Goal: Information Seeking & Learning: Learn about a topic

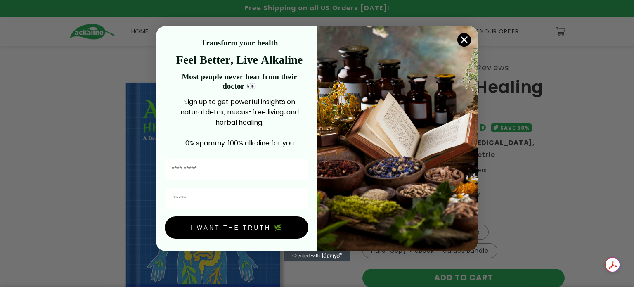
click at [217, 167] on input "First Name" at bounding box center [237, 169] width 144 height 21
click at [177, 169] on input "First Name" at bounding box center [237, 169] width 144 height 21
click at [202, 172] on input "First Name" at bounding box center [237, 169] width 144 height 21
type input "*****"
drag, startPoint x: 190, startPoint y: 199, endPoint x: 199, endPoint y: 194, distance: 10.2
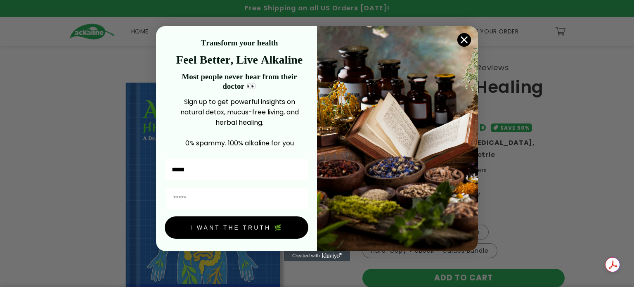
click at [199, 194] on input "Email" at bounding box center [237, 198] width 142 height 21
type input "**********"
drag, startPoint x: 253, startPoint y: 228, endPoint x: 261, endPoint y: 226, distance: 8.2
click at [261, 226] on button "I WANT THE TRUTH 🌿" at bounding box center [237, 227] width 144 height 22
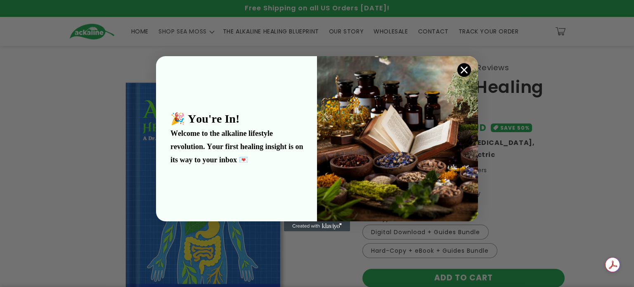
drag, startPoint x: 465, startPoint y: 66, endPoint x: 469, endPoint y: 63, distance: 4.5
click at [469, 63] on icon "Close dialog" at bounding box center [464, 70] width 14 height 14
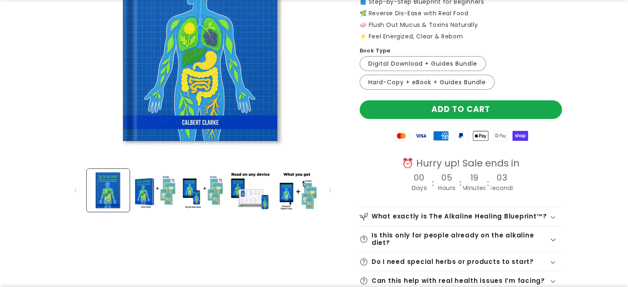
scroll to position [171, 0]
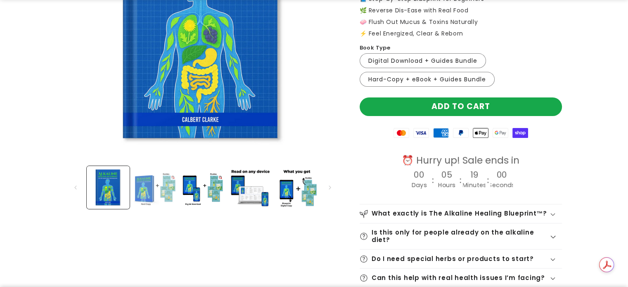
click at [144, 188] on button "Load image 2 in gallery view" at bounding box center [155, 187] width 43 height 43
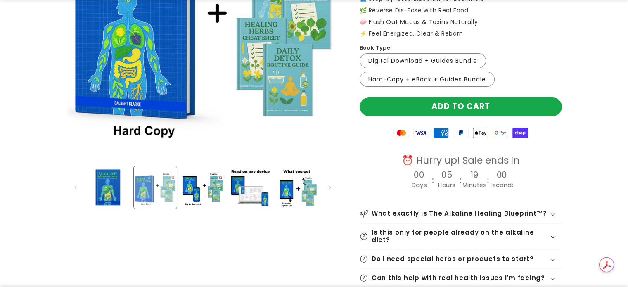
scroll to position [0, 289]
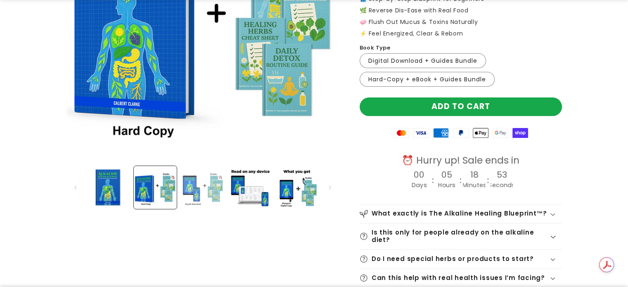
drag, startPoint x: 195, startPoint y: 183, endPoint x: 202, endPoint y: 180, distance: 7.8
click at [202, 180] on button "Load image 3 in gallery view" at bounding box center [202, 187] width 43 height 43
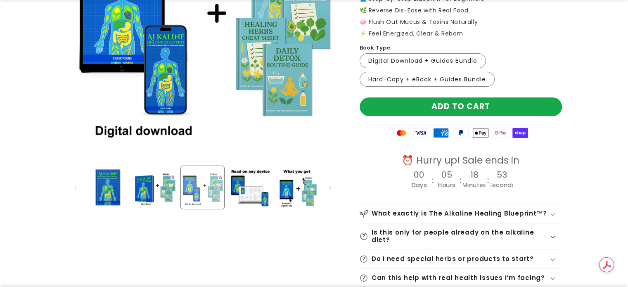
scroll to position [0, 578]
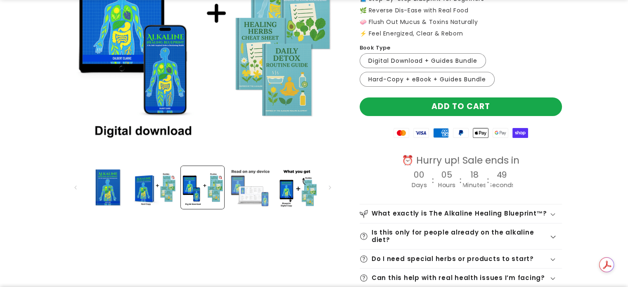
click at [244, 188] on button "Load image 4 in gallery view" at bounding box center [249, 187] width 43 height 43
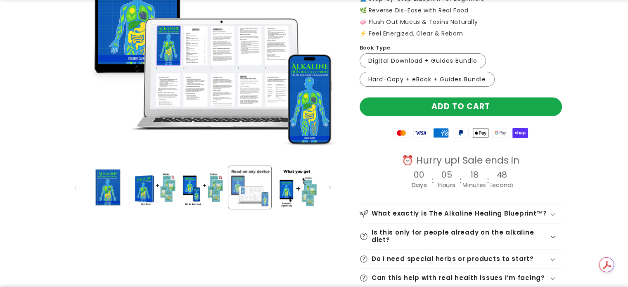
scroll to position [0, 867]
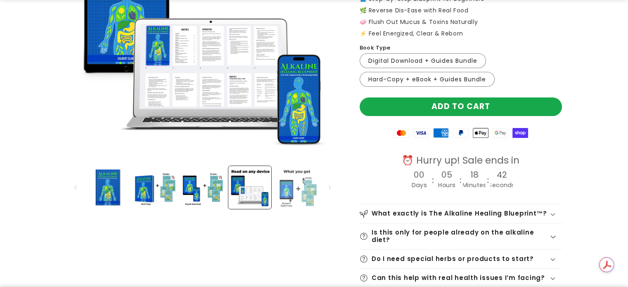
click at [296, 178] on button "Load image 5 in gallery view" at bounding box center [296, 187] width 43 height 43
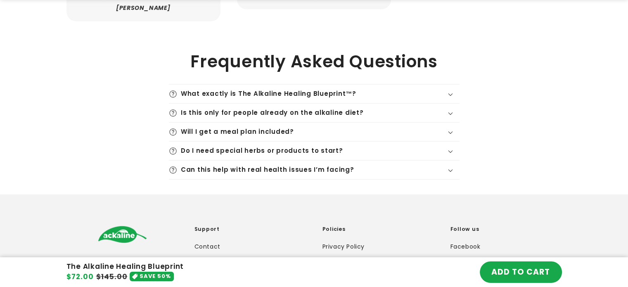
scroll to position [2238, 0]
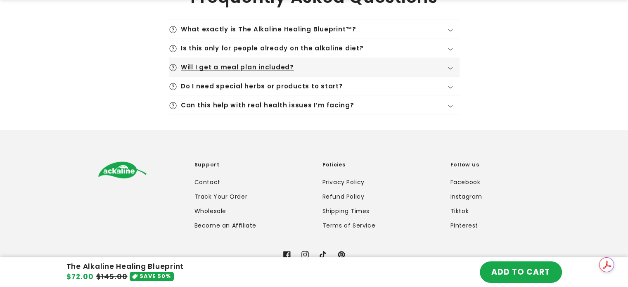
click at [451, 77] on summary "Will I get a meal plan included?" at bounding box center [314, 67] width 291 height 19
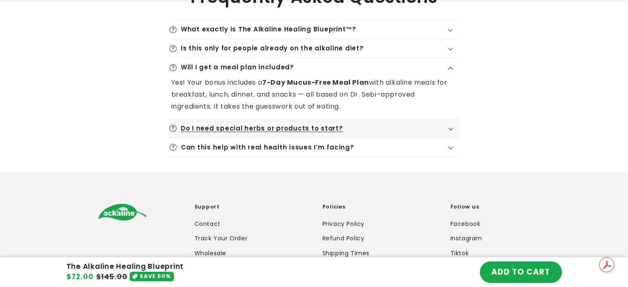
click at [449, 131] on icon at bounding box center [450, 129] width 5 height 3
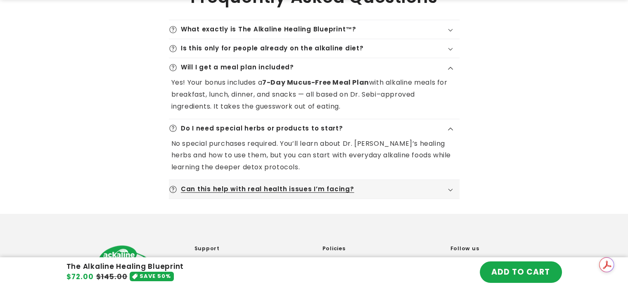
click at [454, 194] on div "Can this help with real health issues I’m facing?" at bounding box center [314, 189] width 291 height 8
